Goal: Task Accomplishment & Management: Manage account settings

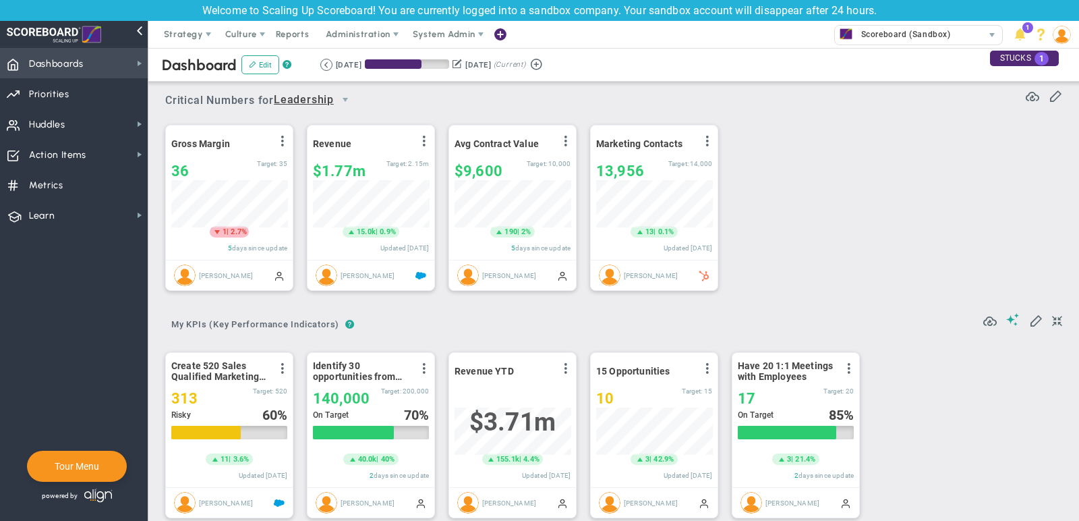
click at [125, 58] on span "Dashboards Dashboards" at bounding box center [74, 63] width 148 height 30
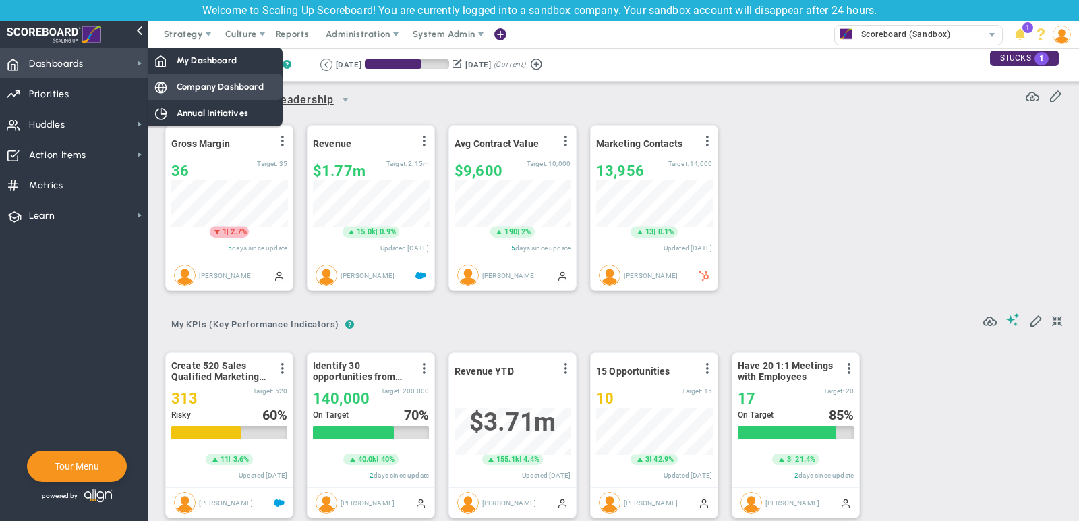
click at [183, 79] on div "Company Dashboard" at bounding box center [215, 87] width 135 height 26
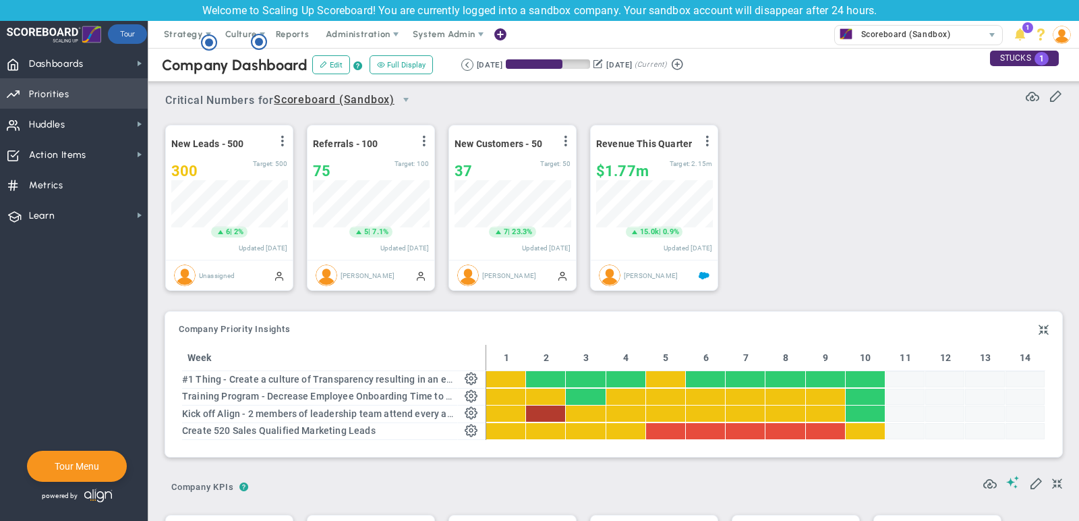
click at [101, 95] on span "Priorities OKR Tree Priorities OKRs" at bounding box center [74, 93] width 148 height 30
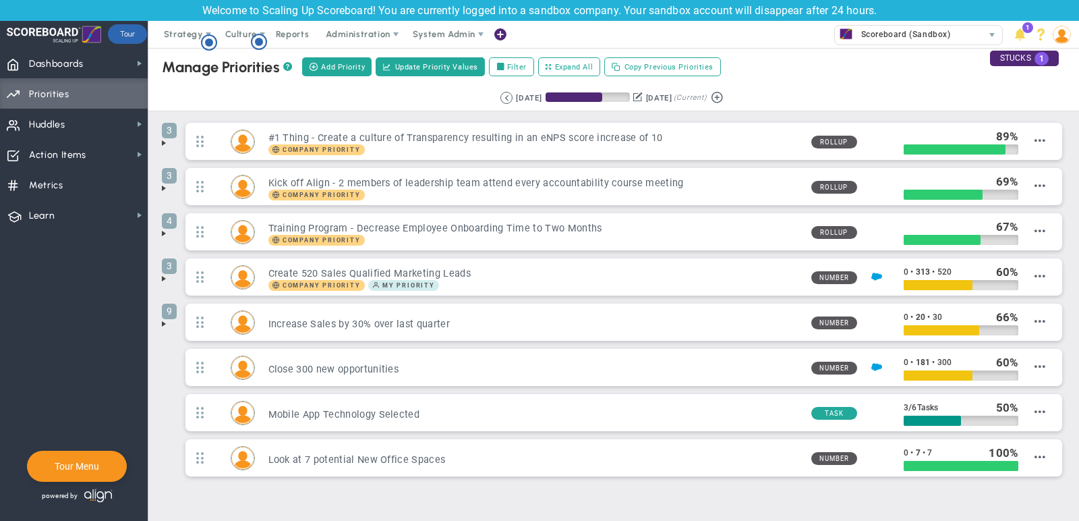
click at [165, 143] on span at bounding box center [164, 143] width 11 height 11
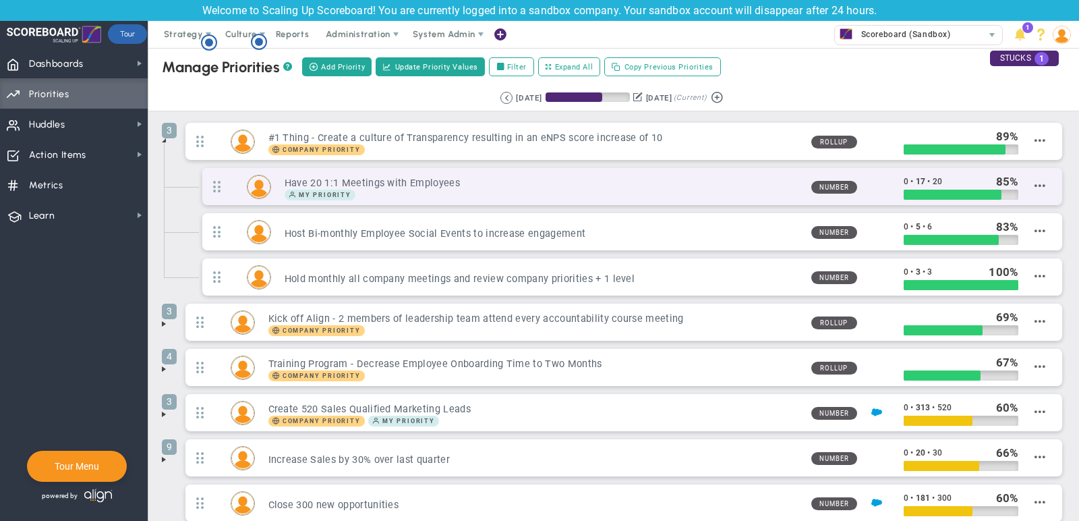
click at [744, 177] on h3 "Have 20 1:1 Meetings with Employees" at bounding box center [543, 183] width 516 height 13
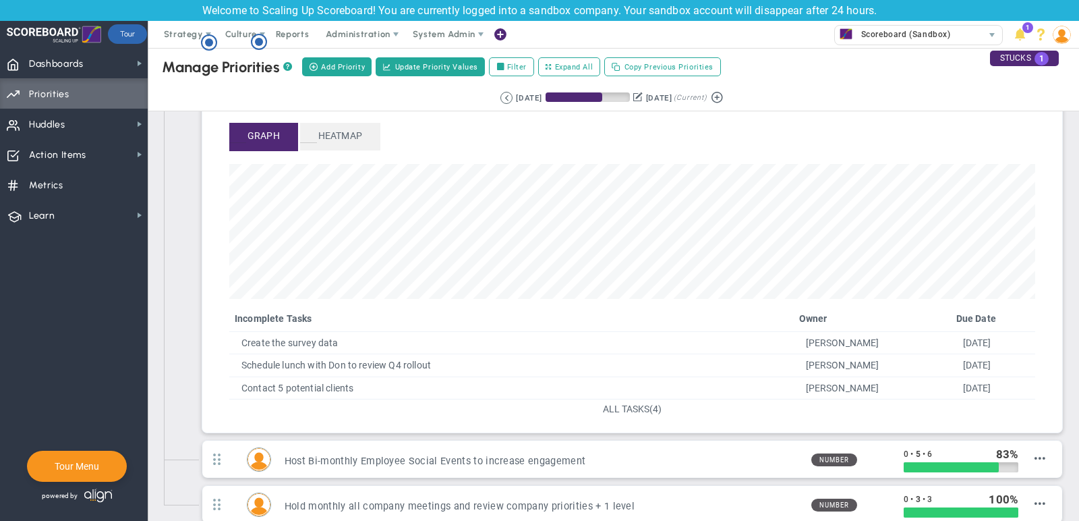
scroll to position [145, 0]
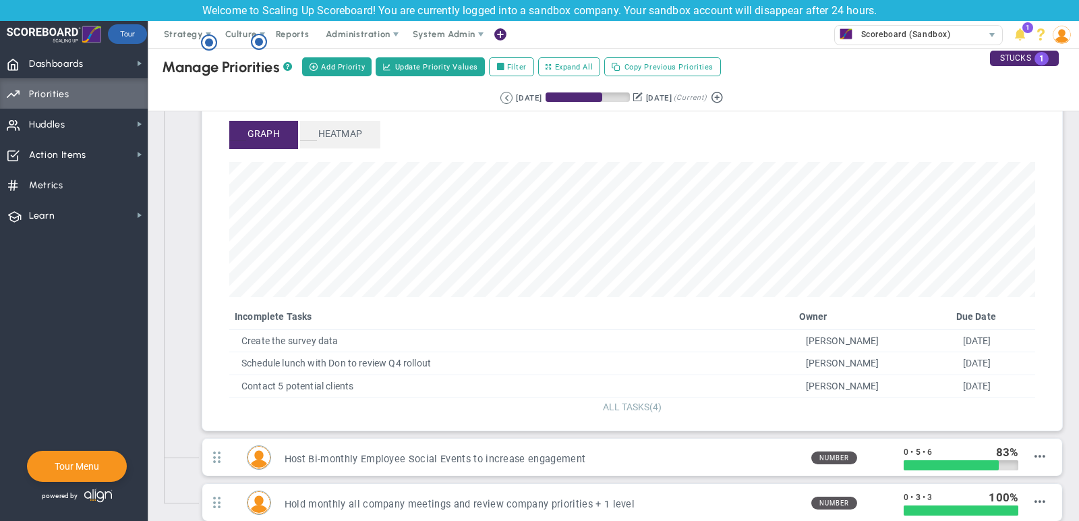
click at [644, 401] on span "ALL TASKS" at bounding box center [626, 406] width 47 height 11
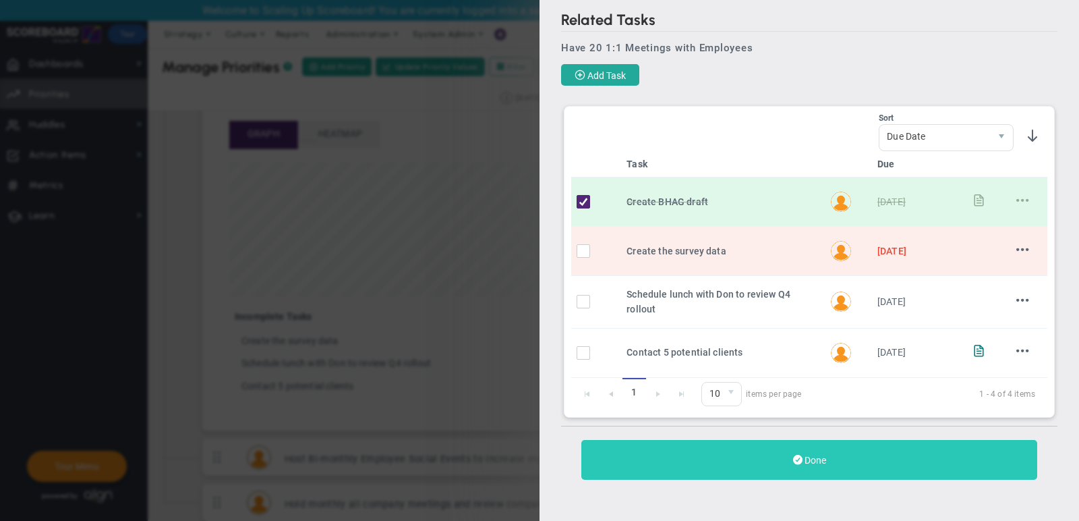
click at [771, 443] on button "Done" at bounding box center [810, 460] width 456 height 40
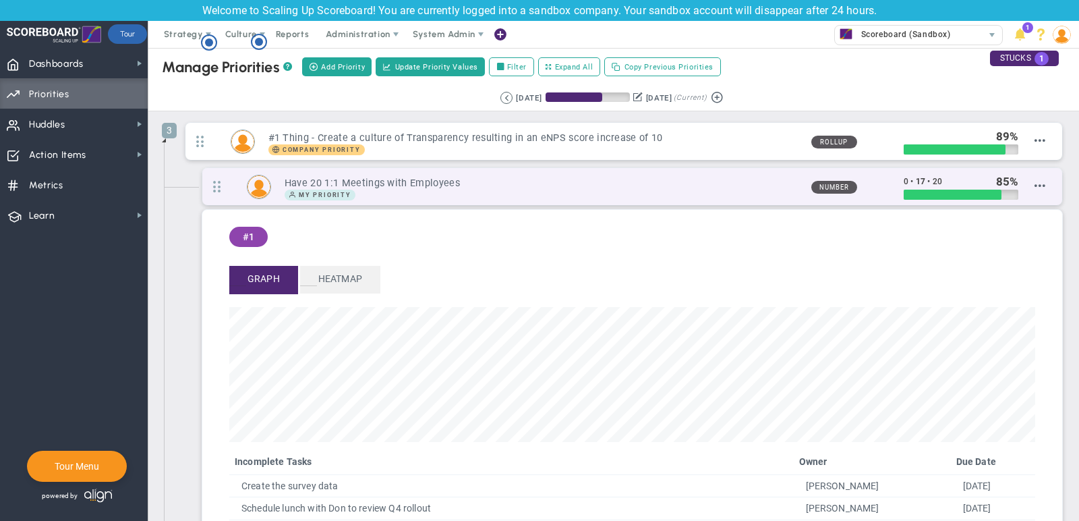
click at [711, 196] on div "My Priority" at bounding box center [543, 195] width 516 height 11
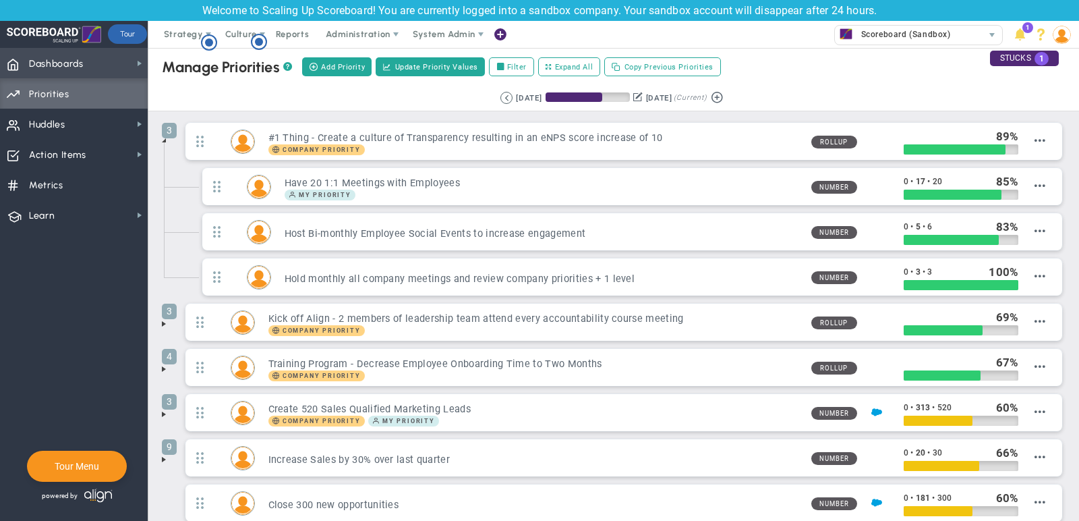
click at [134, 68] on span "Dashboards Dashboards" at bounding box center [74, 63] width 148 height 30
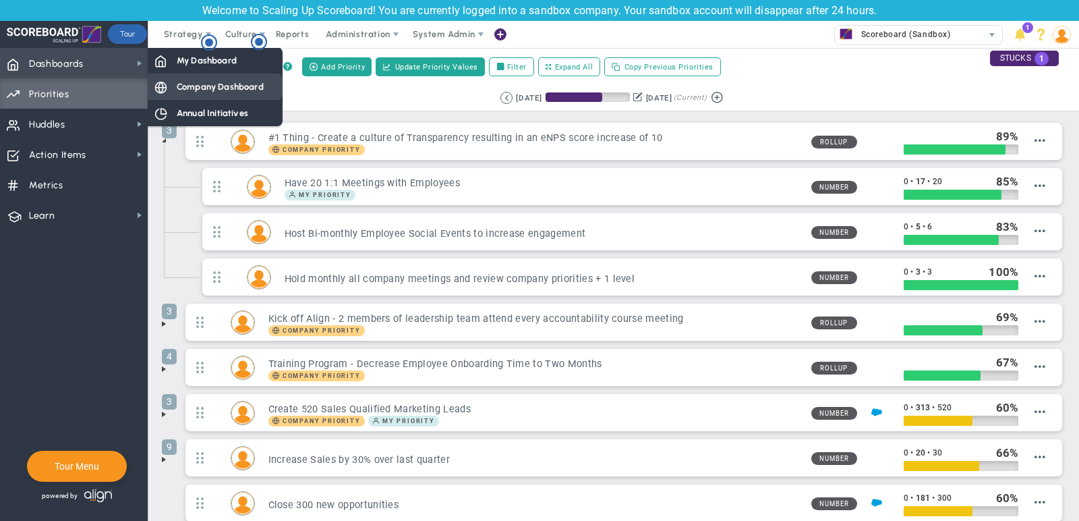
click at [193, 90] on span "Company Dashboard" at bounding box center [220, 86] width 87 height 13
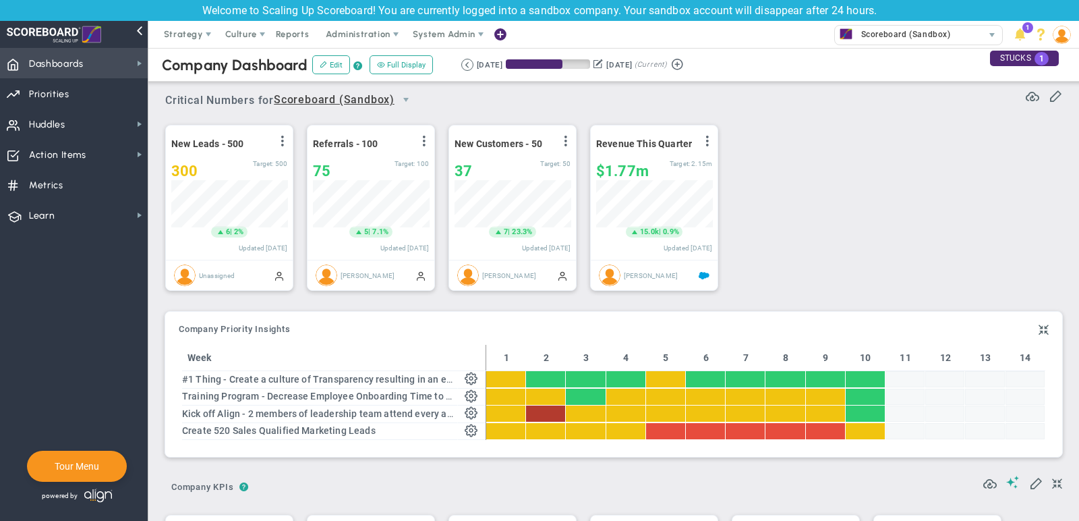
scroll to position [47, 116]
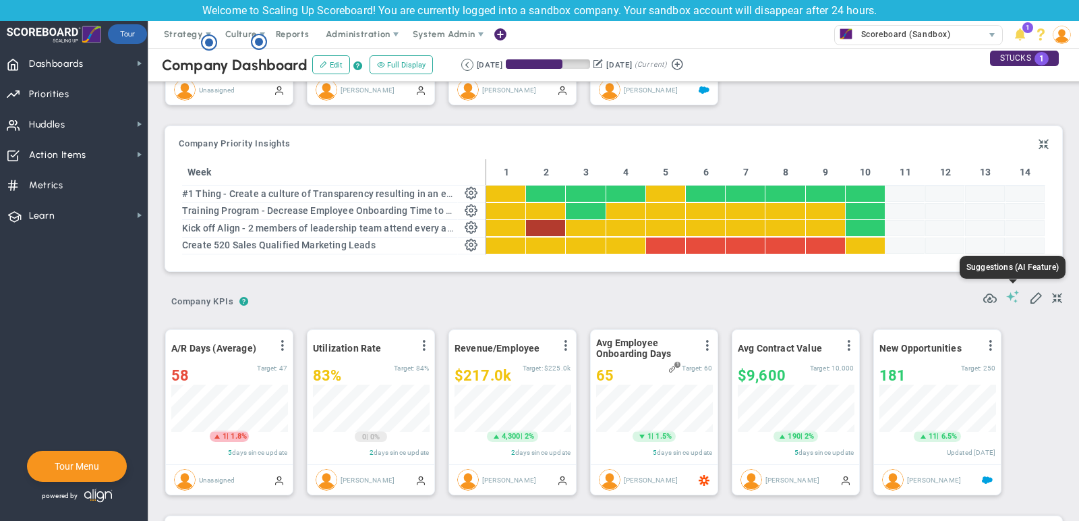
click at [1015, 294] on span at bounding box center [1013, 296] width 13 height 13
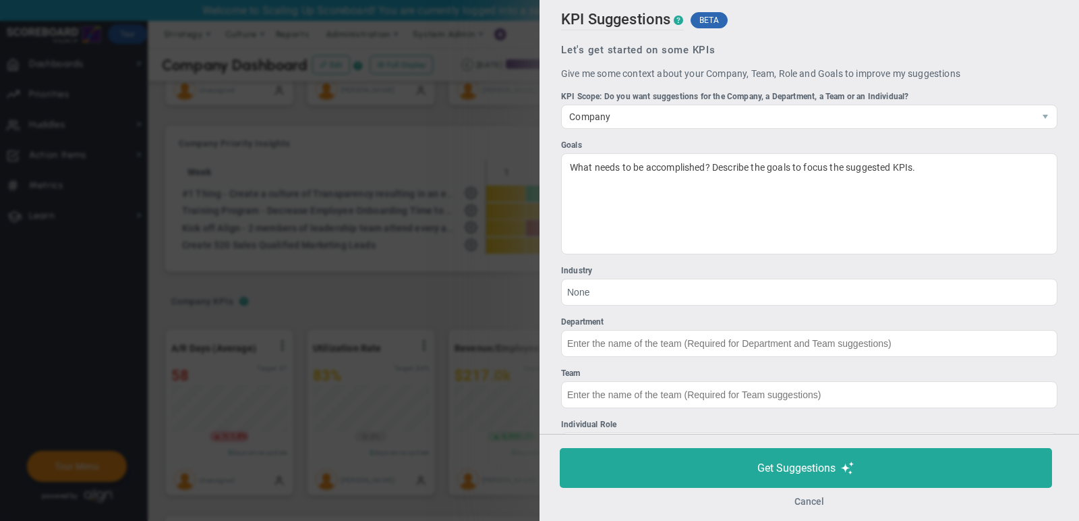
click at [804, 504] on button "Cancel" at bounding box center [810, 501] width 30 height 11
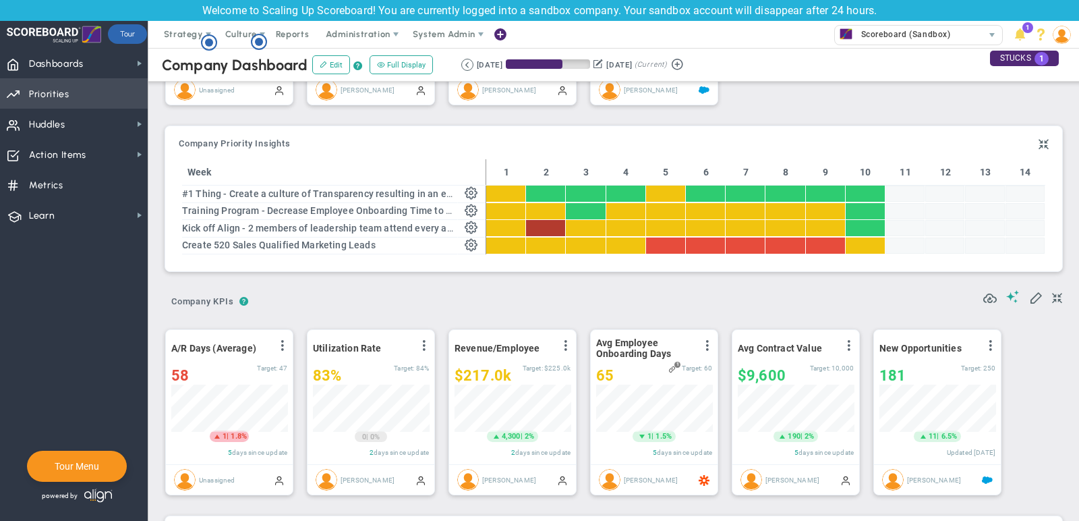
click at [115, 103] on span "Priorities OKR Tree Priorities OKRs" at bounding box center [74, 93] width 148 height 30
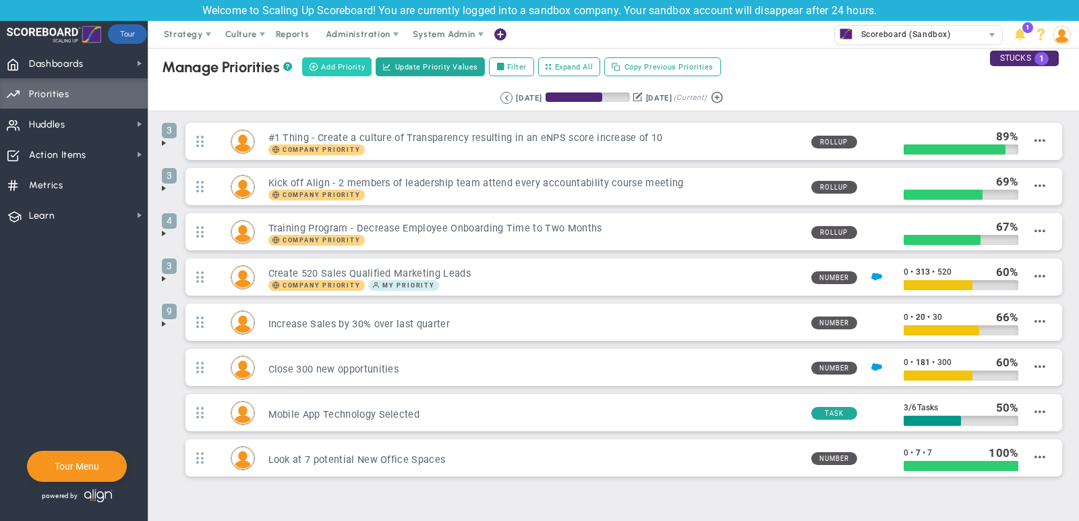
click at [357, 74] on button "Add Priority" at bounding box center [336, 66] width 69 height 19
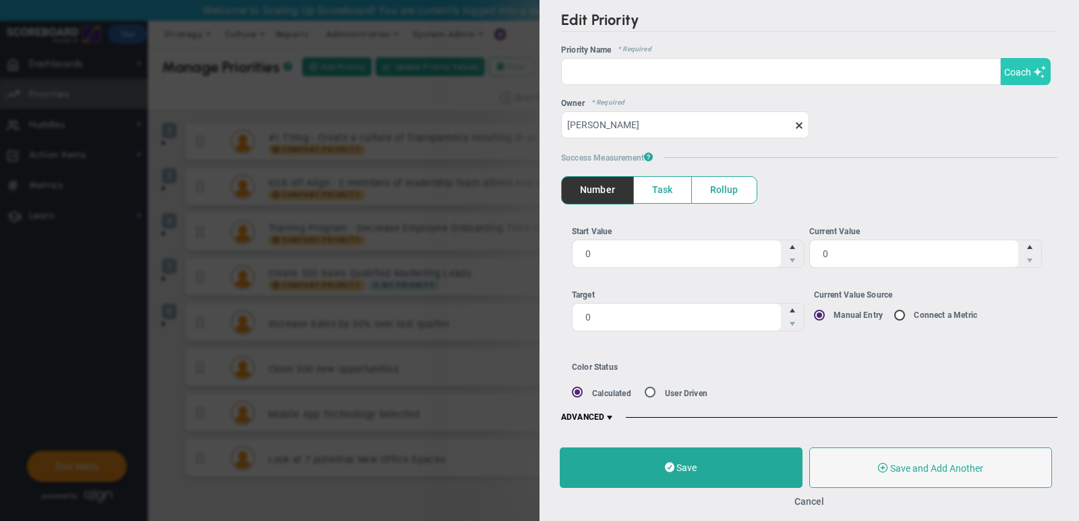
click at [1009, 65] on button "Coach" at bounding box center [1026, 71] width 50 height 27
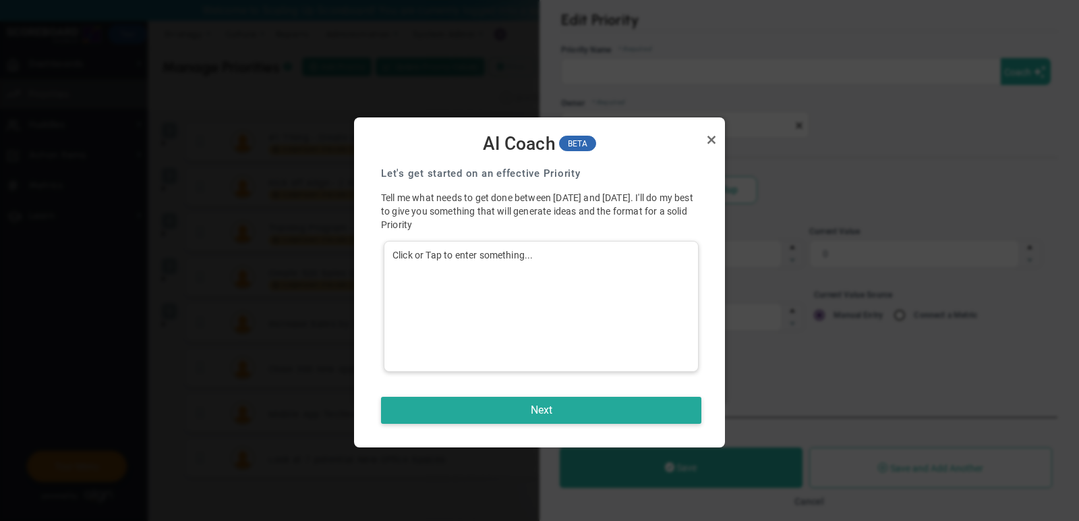
click at [573, 314] on div "Click or Tap to enter something..." at bounding box center [541, 306] width 315 height 131
click at [527, 403] on button "Next" at bounding box center [541, 410] width 320 height 27
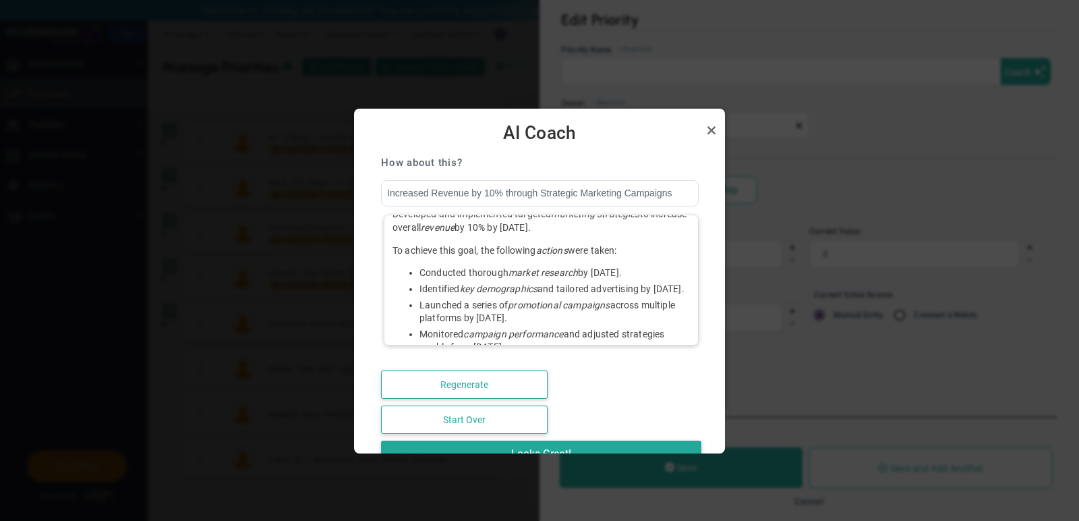
click at [592, 266] on li "Conducted thorough market research by [DATE]." at bounding box center [555, 272] width 271 height 13
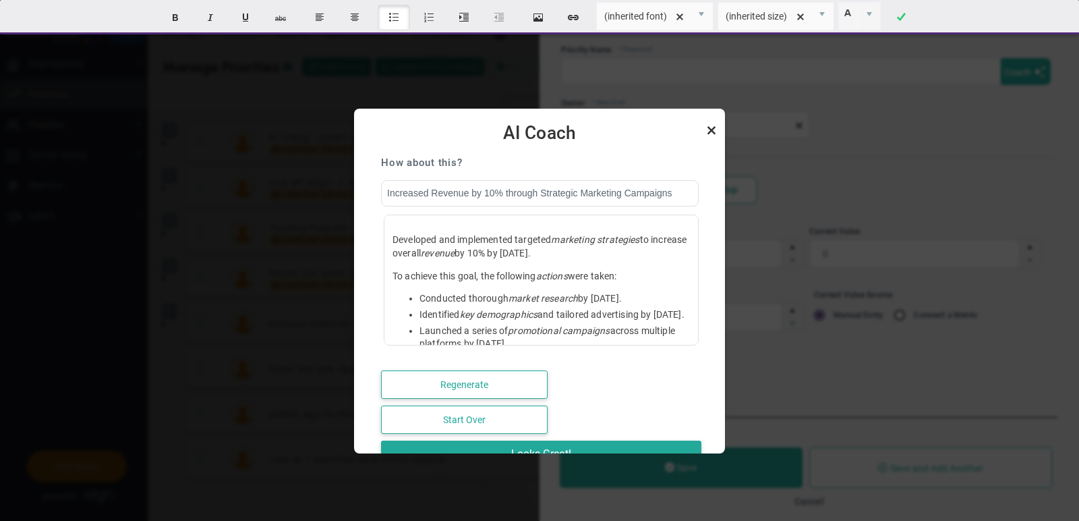
click at [714, 136] on link "Close" at bounding box center [712, 130] width 16 height 16
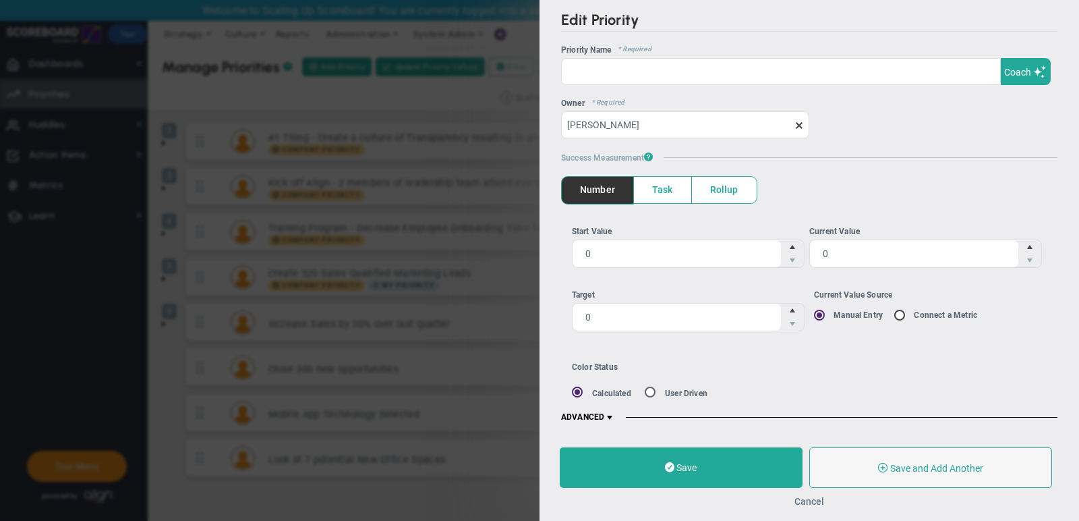
click at [814, 497] on button "Cancel" at bounding box center [810, 501] width 30 height 11
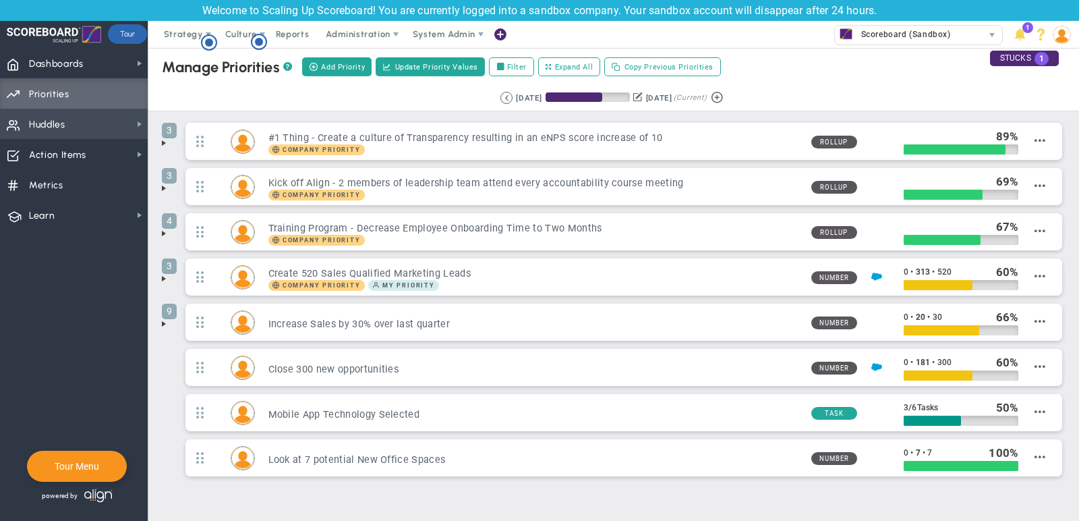
click at [45, 115] on span "Huddles" at bounding box center [47, 125] width 36 height 28
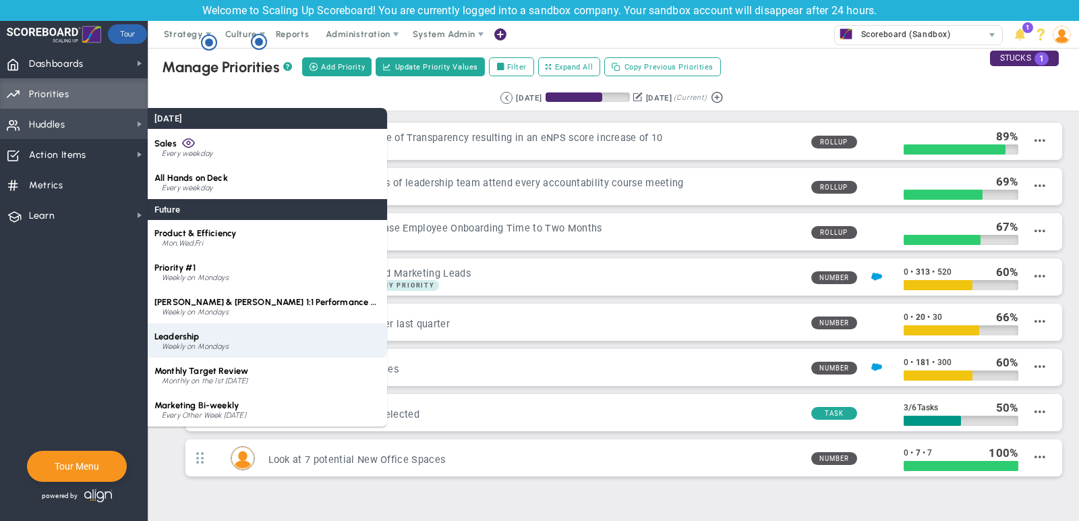
click at [252, 335] on div "Leadership Weekly on Mondays" at bounding box center [268, 340] width 240 height 34
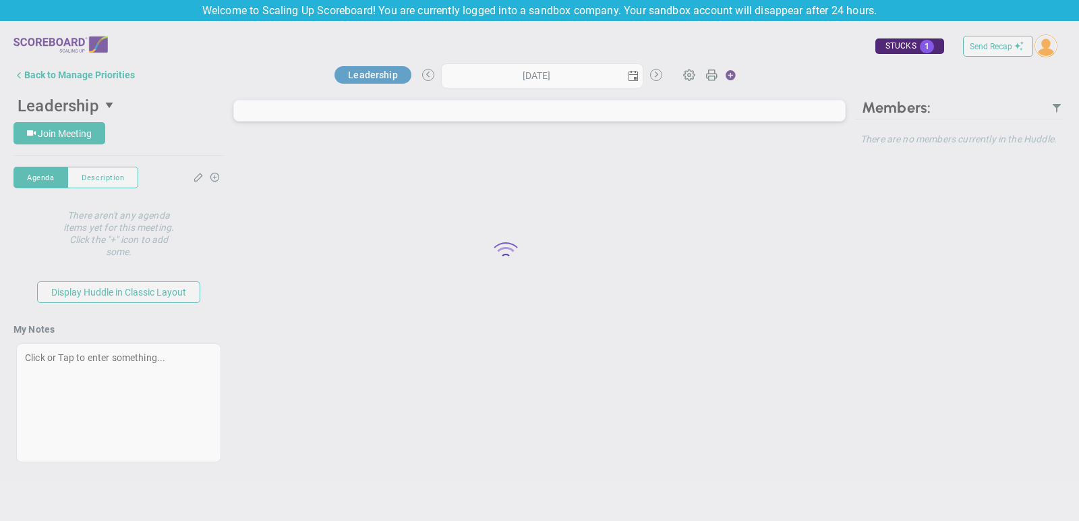
type input "[DATE]"
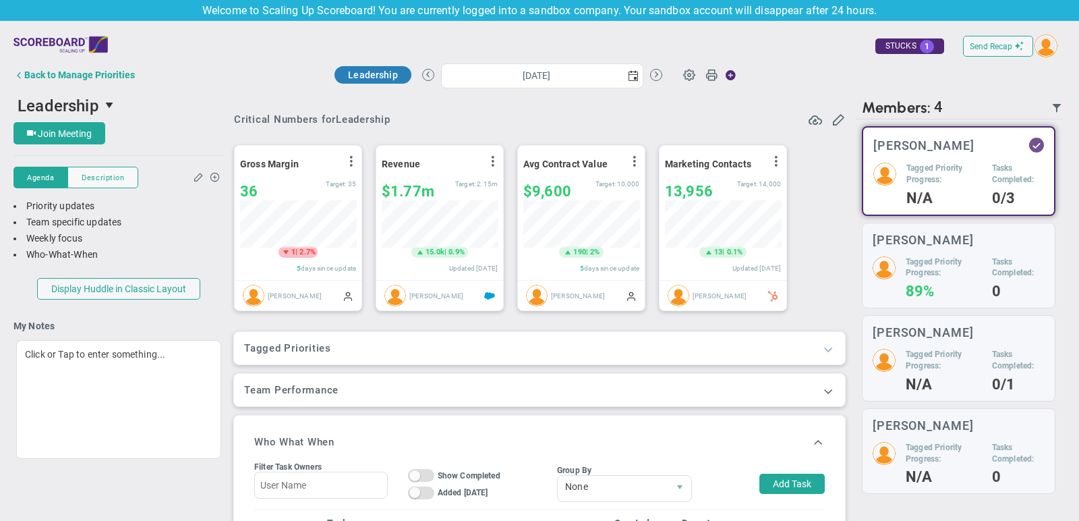
click at [828, 346] on span at bounding box center [828, 348] width 13 height 13
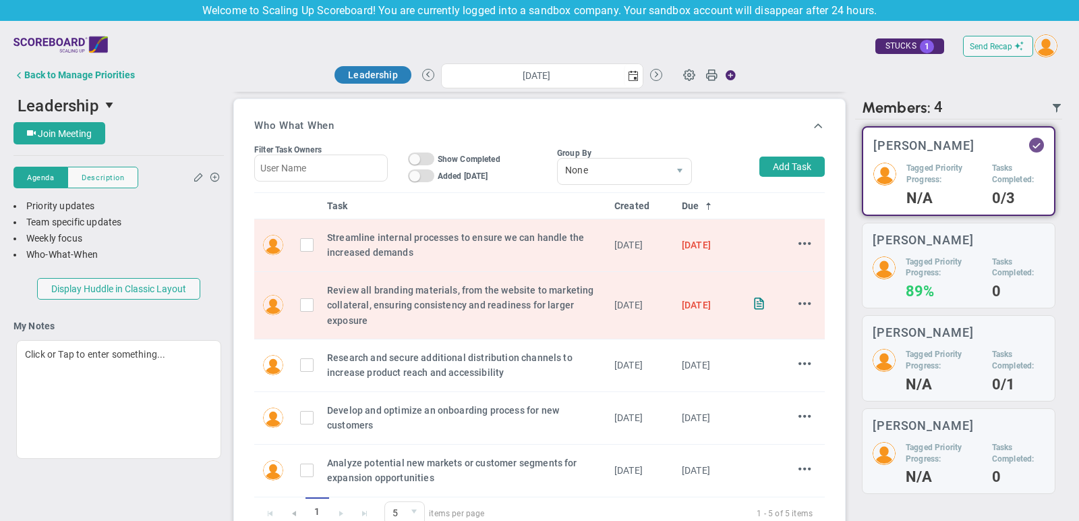
scroll to position [419, 0]
click at [779, 167] on button "Add Task" at bounding box center [792, 164] width 65 height 20
type input "[PERSON_NAME]"
type input "[DATE]"
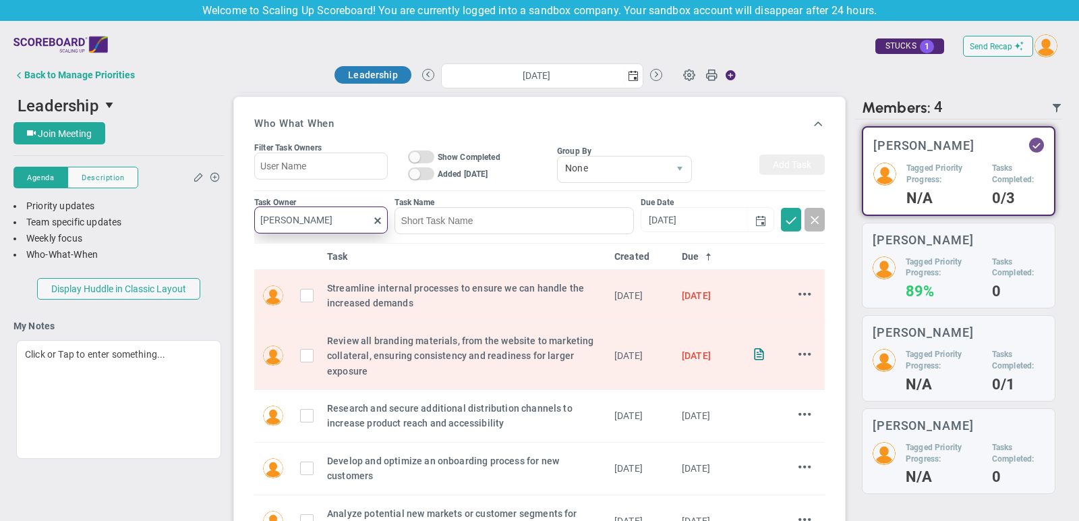
click at [316, 215] on input "[PERSON_NAME]" at bounding box center [321, 219] width 134 height 27
click at [325, 240] on div "[PERSON_NAME]" at bounding box center [328, 248] width 81 height 17
type input "[PERSON_NAME]"
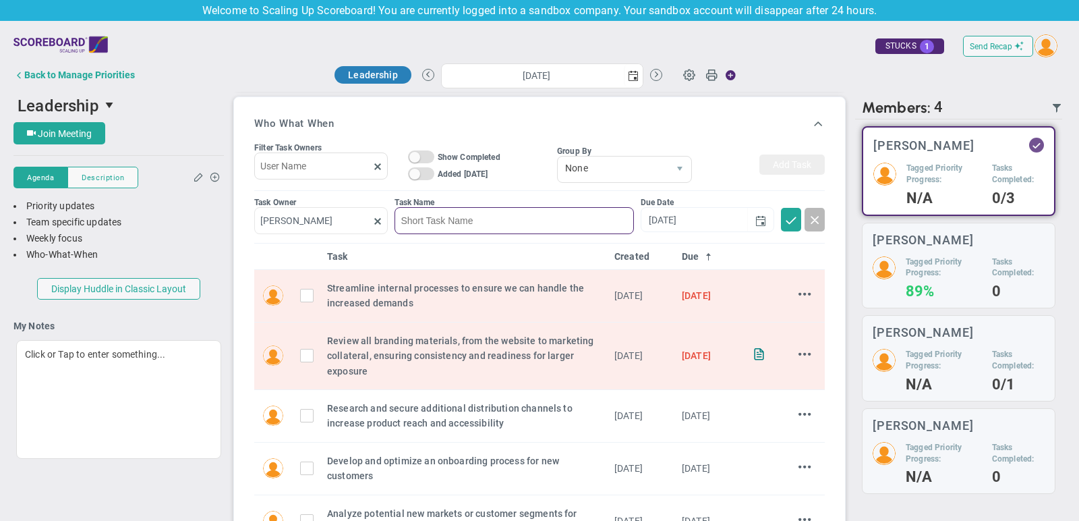
click at [467, 221] on input at bounding box center [514, 220] width 239 height 27
type input "example"
click at [730, 225] on input "[DATE]" at bounding box center [695, 219] width 107 height 24
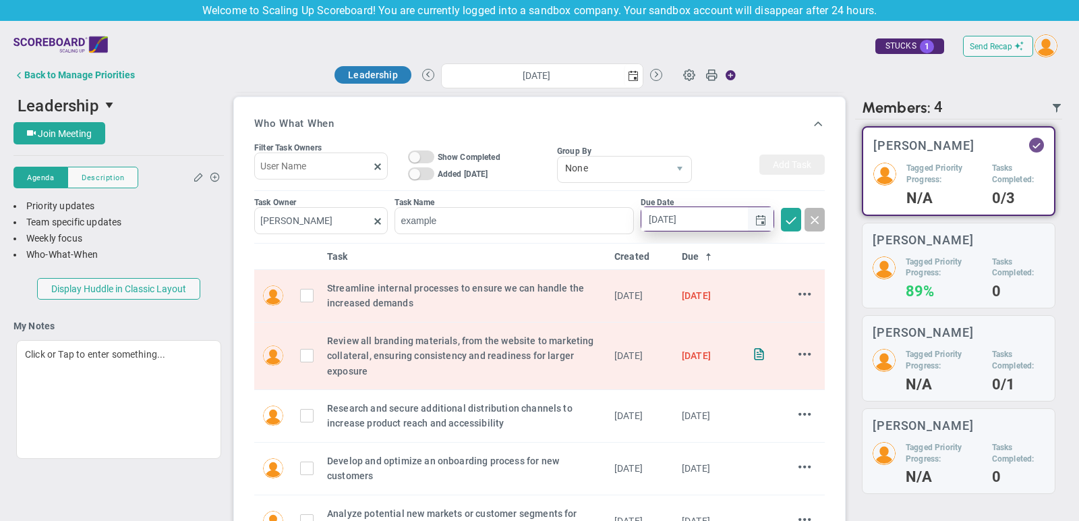
click at [768, 215] on span "select" at bounding box center [761, 219] width 26 height 24
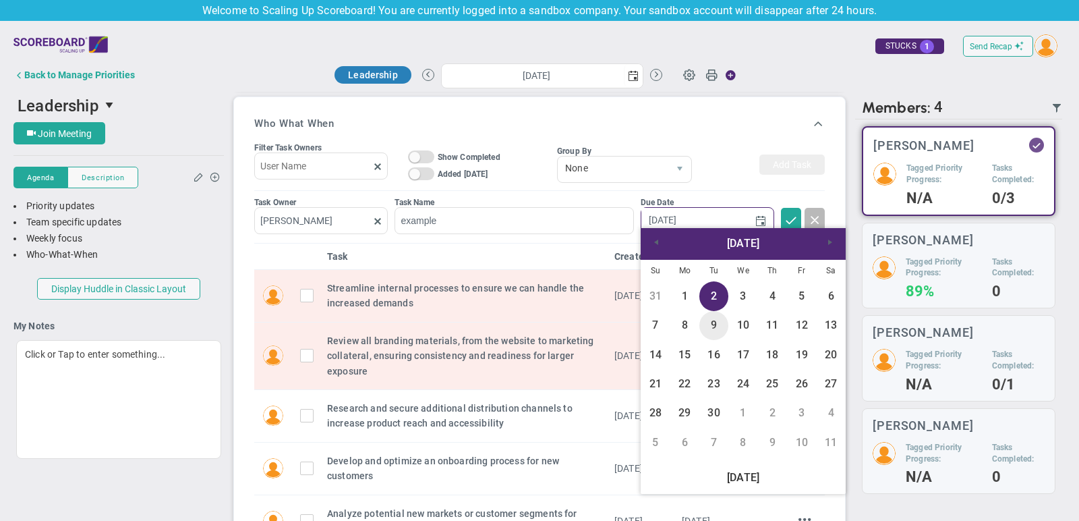
click at [712, 316] on link "9" at bounding box center [714, 325] width 29 height 29
type input "[DATE]"
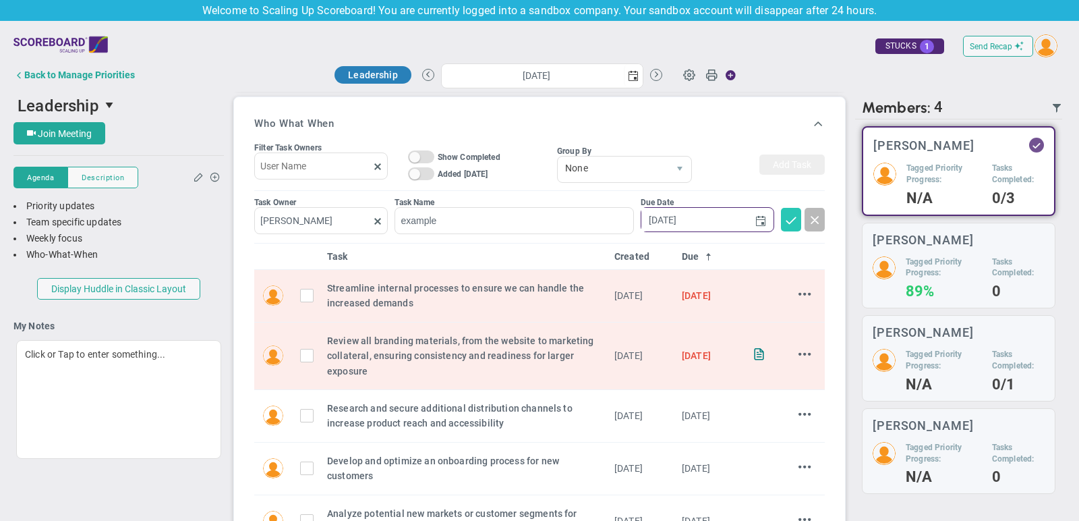
click at [792, 221] on span at bounding box center [791, 219] width 13 height 13
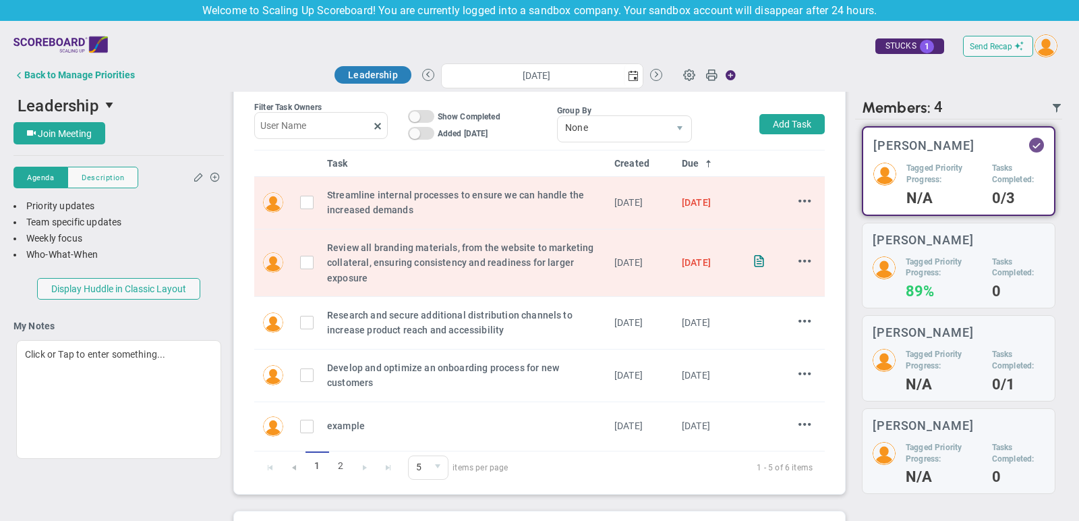
scroll to position [451, 0]
